Goal: Task Accomplishment & Management: Use online tool/utility

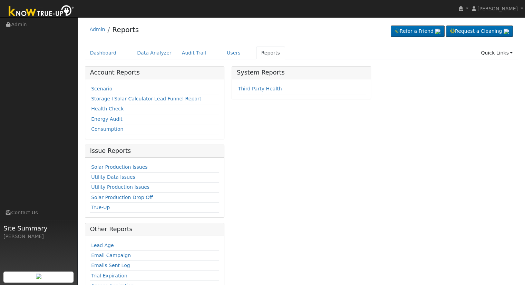
click at [103, 85] on td "Scenario" at bounding box center [154, 89] width 129 height 10
click at [101, 90] on link "Scenario" at bounding box center [101, 89] width 21 height 6
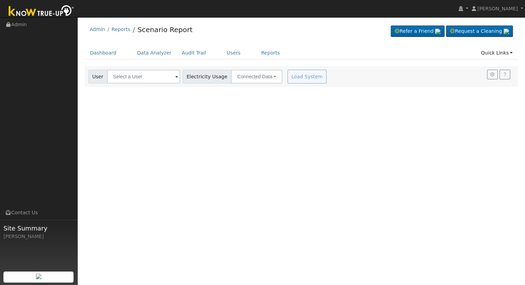
drag, startPoint x: 0, startPoint y: 0, endPoint x: 101, endPoint y: 90, distance: 135.6
click at [101, 90] on div "User Profile First name Last name Email Email Notifications No Emails No Emails…" at bounding box center [301, 151] width 447 height 268
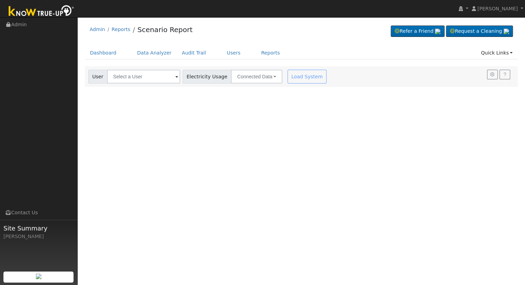
click at [101, 90] on div "User Profile First name Last name Email Email Notifications No Emails No Emails…" at bounding box center [301, 151] width 447 height 268
click at [137, 79] on input "text" at bounding box center [143, 77] width 73 height 14
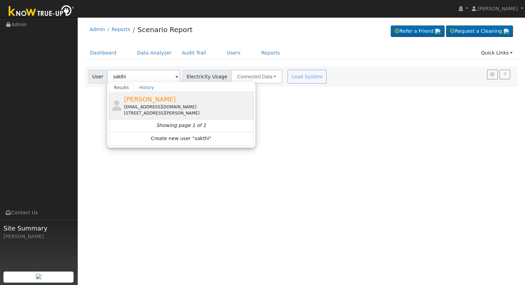
click at [141, 100] on span "Sakthi Saravanan" at bounding box center [150, 99] width 52 height 7
type input "Sakthi Saravanan"
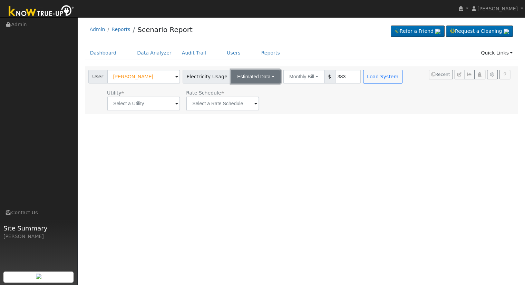
click at [251, 73] on button "Estimated Data" at bounding box center [256, 77] width 50 height 14
click at [246, 89] on link "Connected Data" at bounding box center [256, 92] width 49 height 10
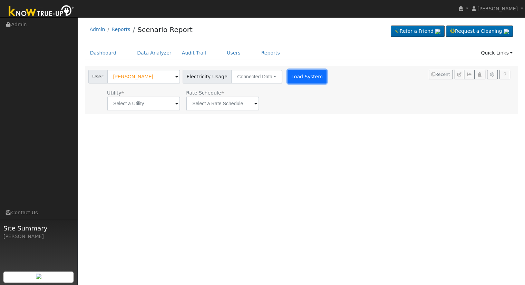
click at [298, 75] on button "Load System" at bounding box center [306, 77] width 39 height 14
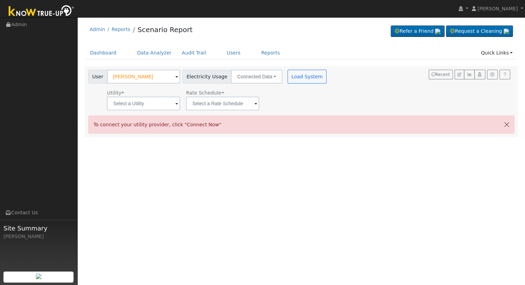
click at [493, 46] on div "Admin Reports Scenario Report Refer a Friend Request a Cleaning" at bounding box center [301, 79] width 440 height 116
click at [491, 47] on link "Quick Links" at bounding box center [496, 53] width 42 height 13
click at [475, 76] on icon at bounding box center [474, 77] width 6 height 5
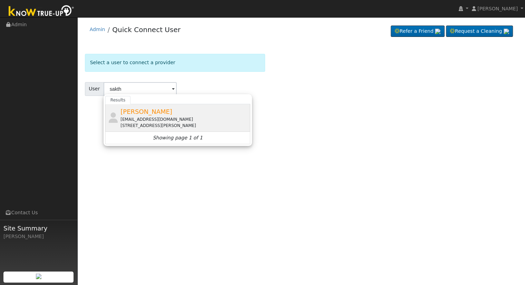
click at [129, 112] on span "[PERSON_NAME]" at bounding box center [146, 111] width 52 height 7
type input "[PERSON_NAME]"
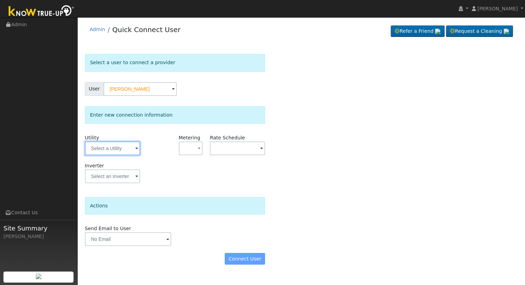
click at [122, 148] on input "text" at bounding box center [112, 148] width 55 height 14
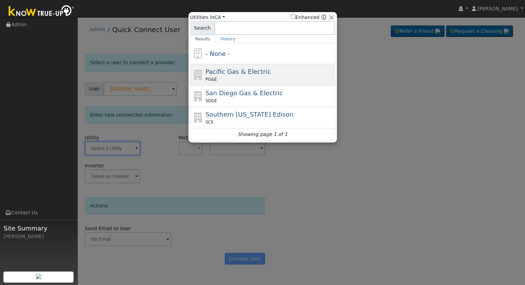
click at [223, 70] on span "Pacific Gas & Electric" at bounding box center [237, 71] width 65 height 7
type input "PG&E"
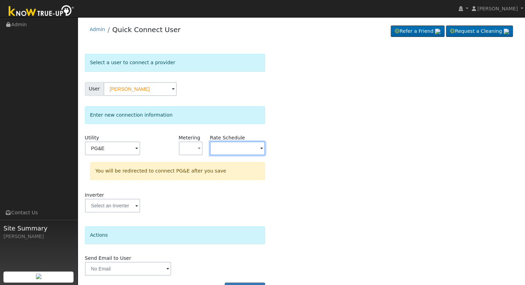
click at [218, 149] on input "text" at bounding box center [237, 148] width 55 height 14
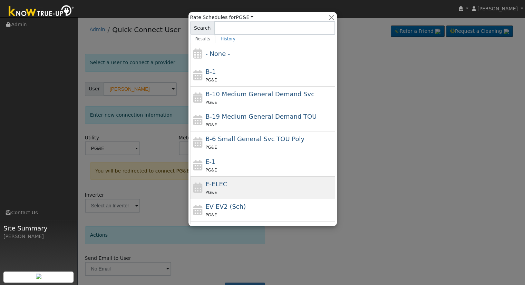
click at [218, 183] on span "E-ELEC" at bounding box center [216, 183] width 22 height 7
type input "E-ELEC"
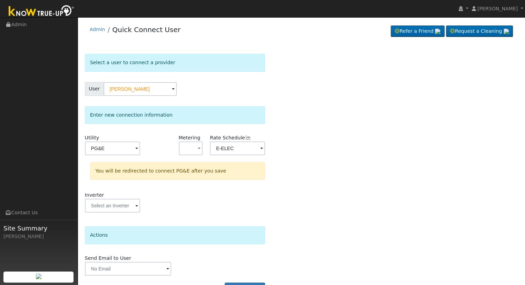
scroll to position [19, 0]
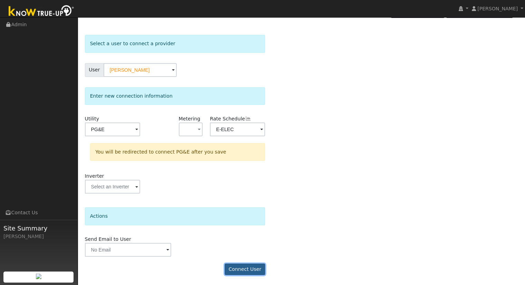
click at [251, 269] on button "Connect User" at bounding box center [245, 270] width 41 height 12
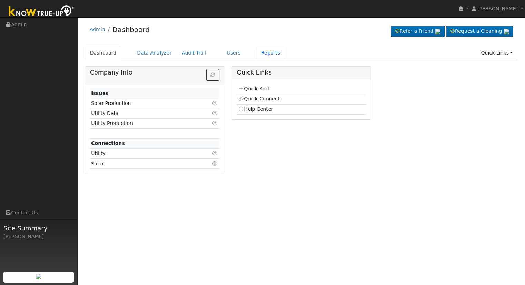
click at [256, 51] on link "Reports" at bounding box center [270, 53] width 29 height 13
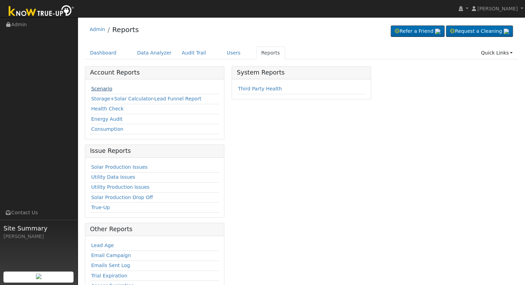
click at [97, 87] on link "Scenario" at bounding box center [101, 89] width 21 height 6
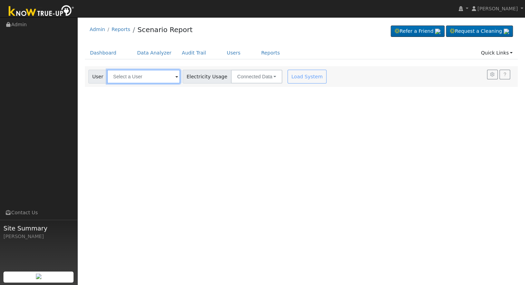
click at [116, 75] on input "text" at bounding box center [143, 77] width 73 height 14
